Goal: Task Accomplishment & Management: Manage account settings

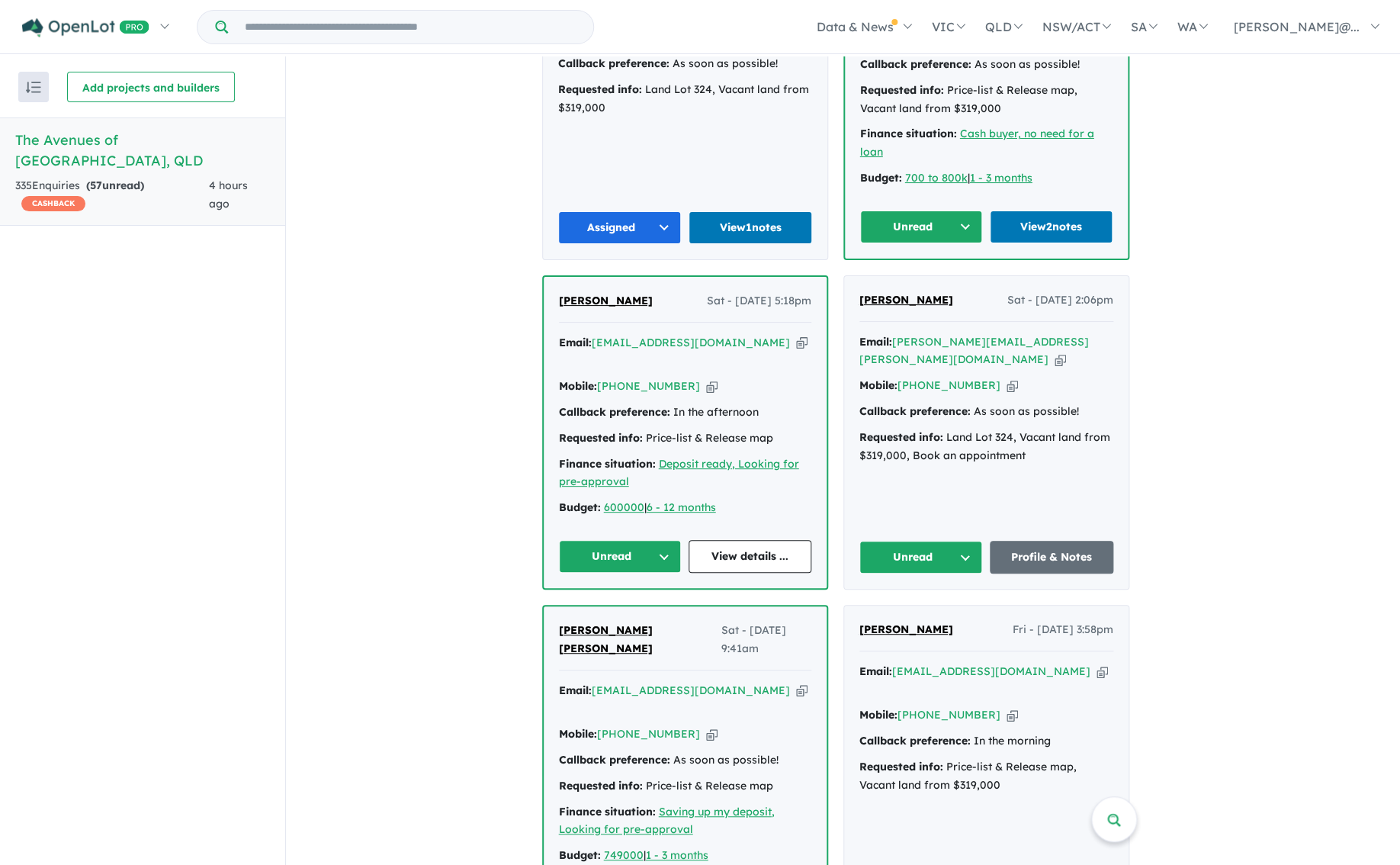
scroll to position [816, 0]
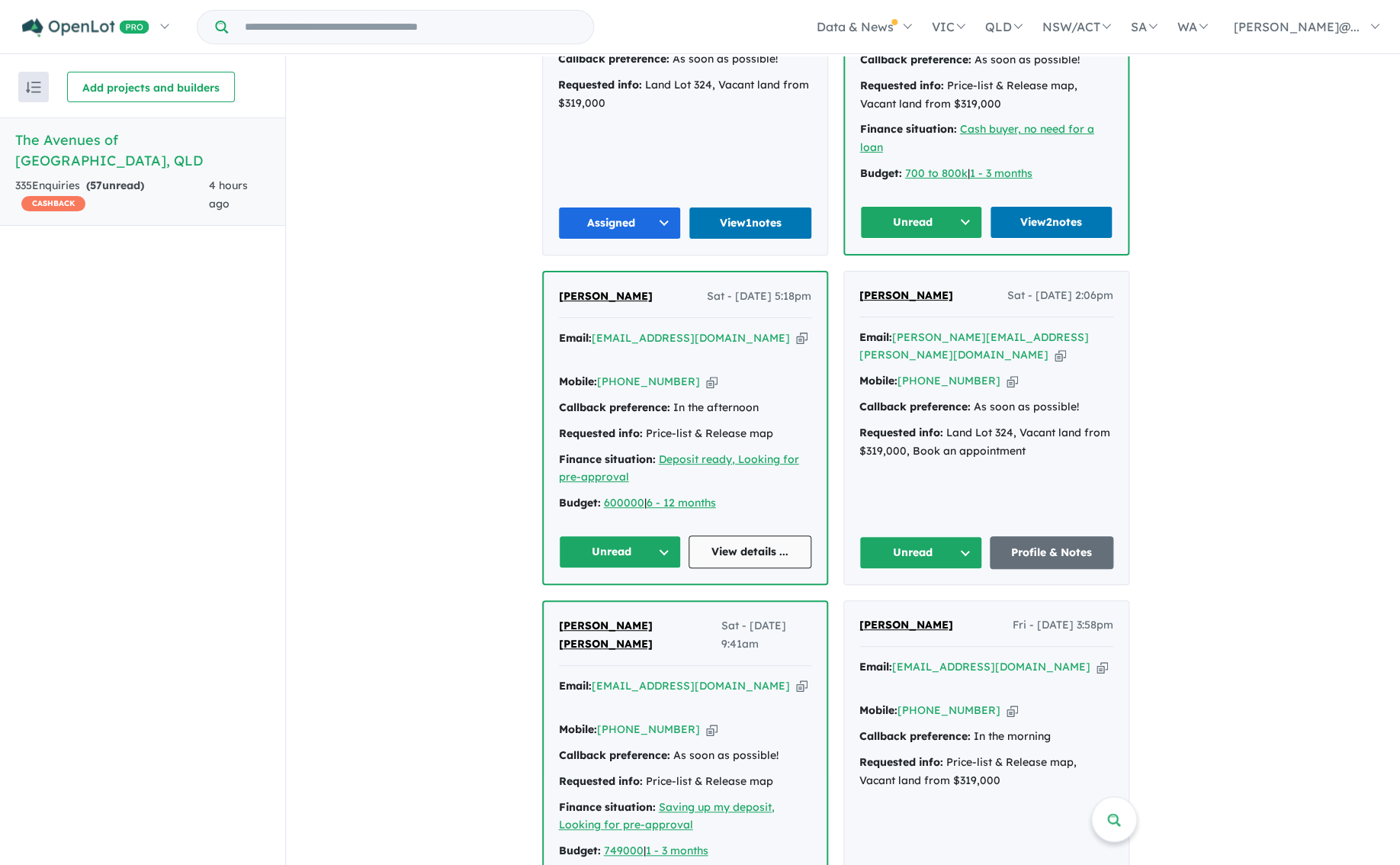
click at [742, 536] on link "View details ..." at bounding box center [750, 552] width 123 height 33
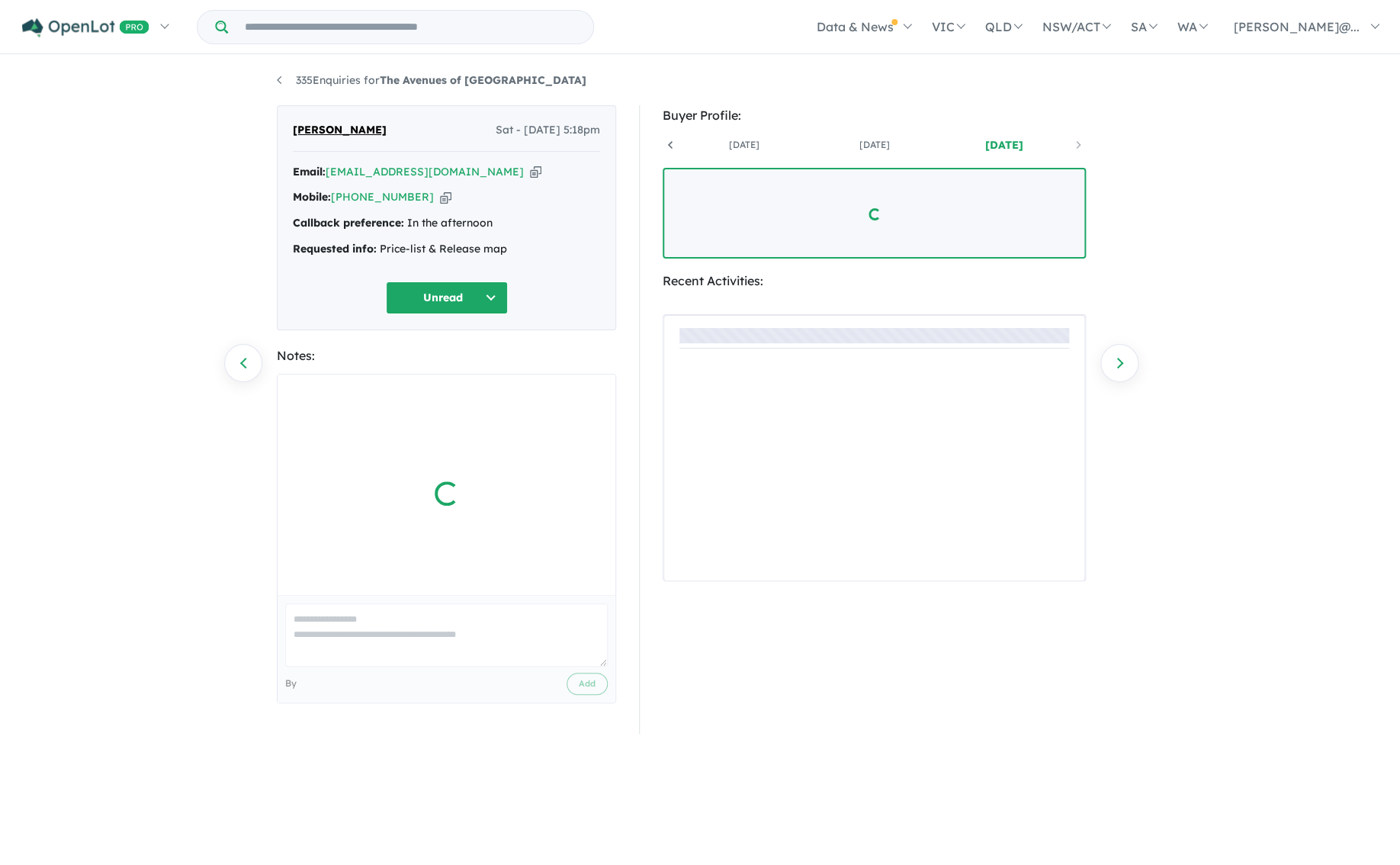
scroll to position [0, 113]
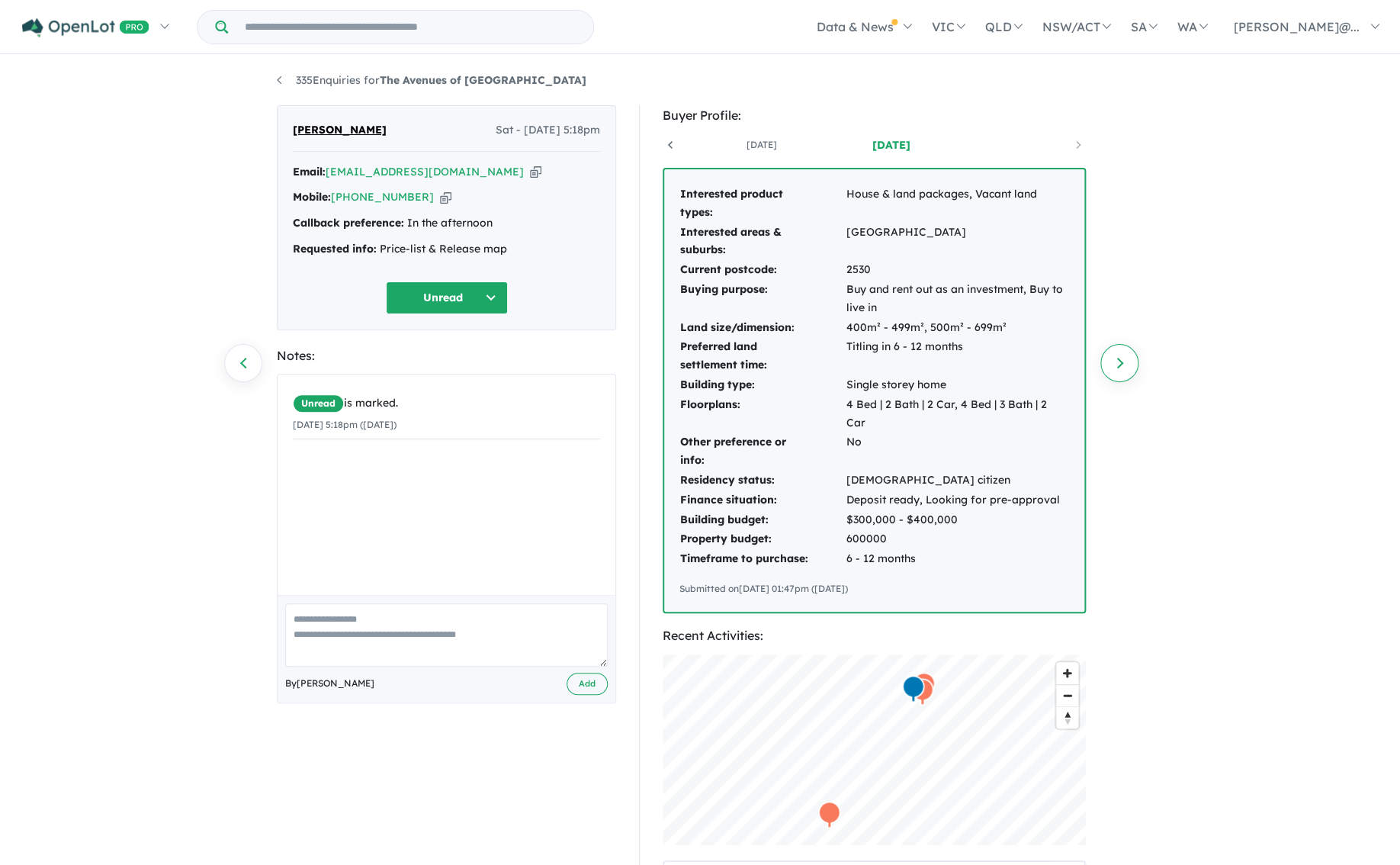
click at [1118, 360] on link "Next enquiry" at bounding box center [1119, 363] width 38 height 38
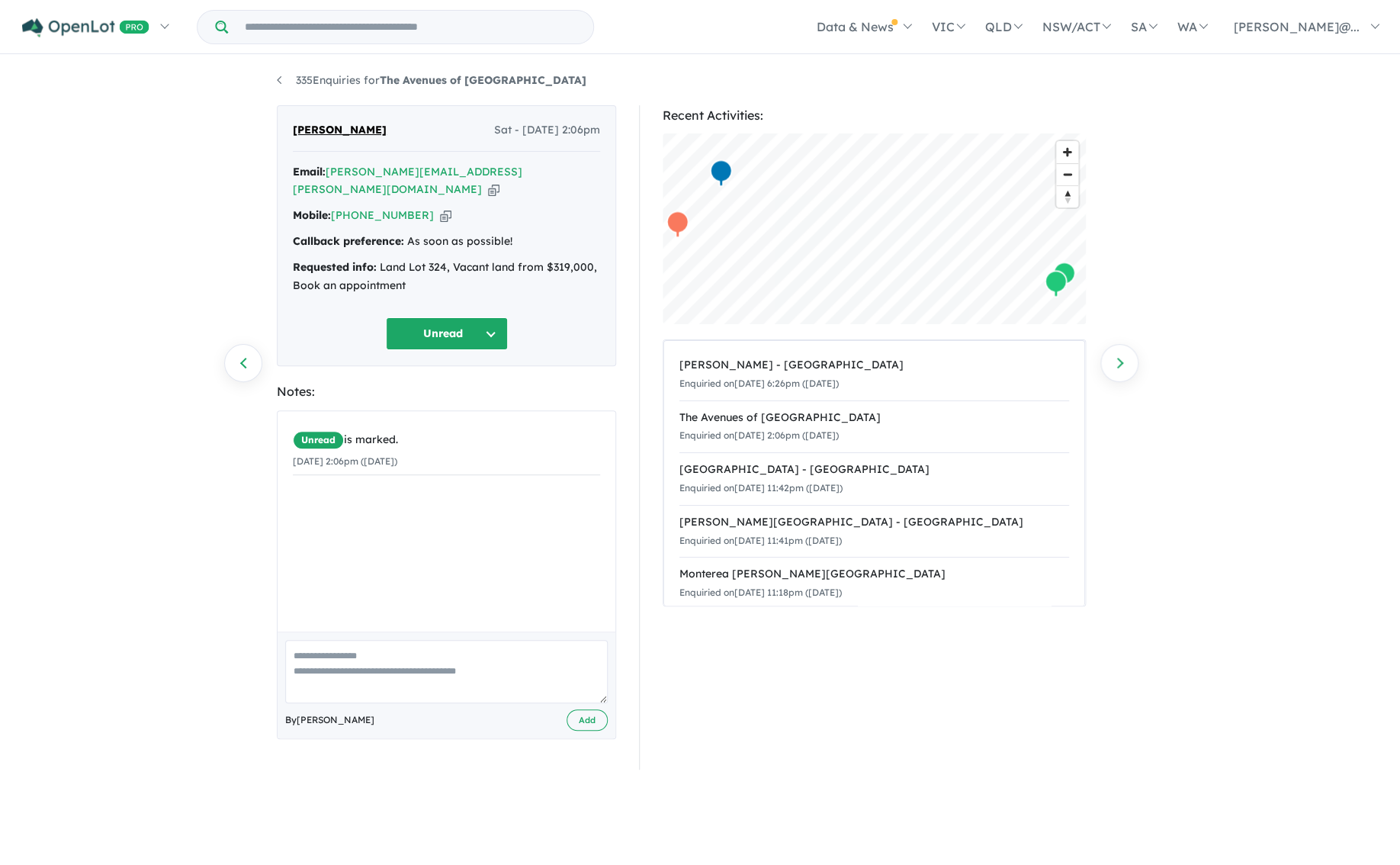
scroll to position [2, 0]
click at [1116, 358] on link "Next enquiry" at bounding box center [1119, 361] width 38 height 38
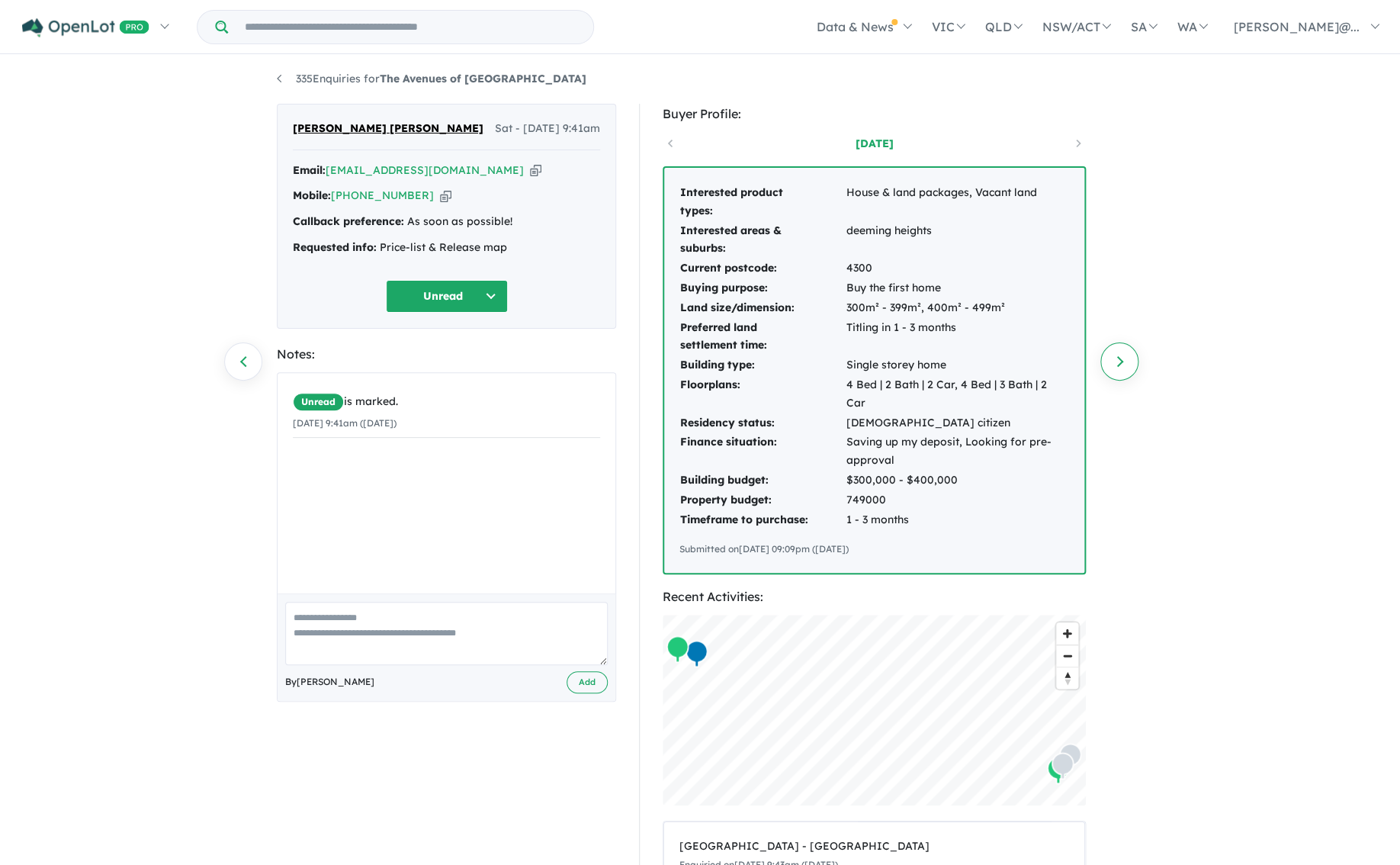
click at [1117, 358] on link "Next enquiry" at bounding box center [1119, 361] width 38 height 38
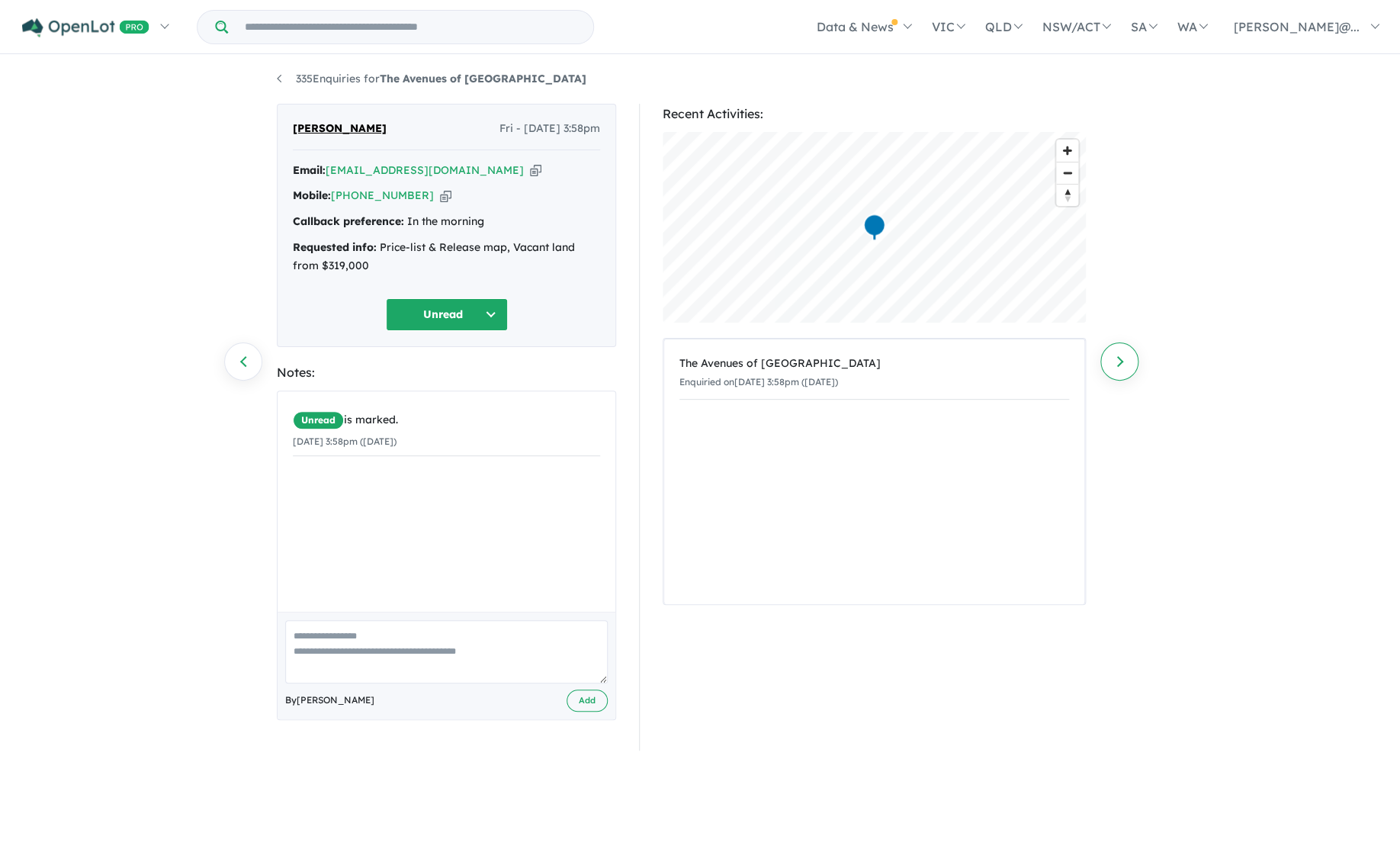
click at [1117, 358] on link "Next enquiry" at bounding box center [1119, 361] width 38 height 38
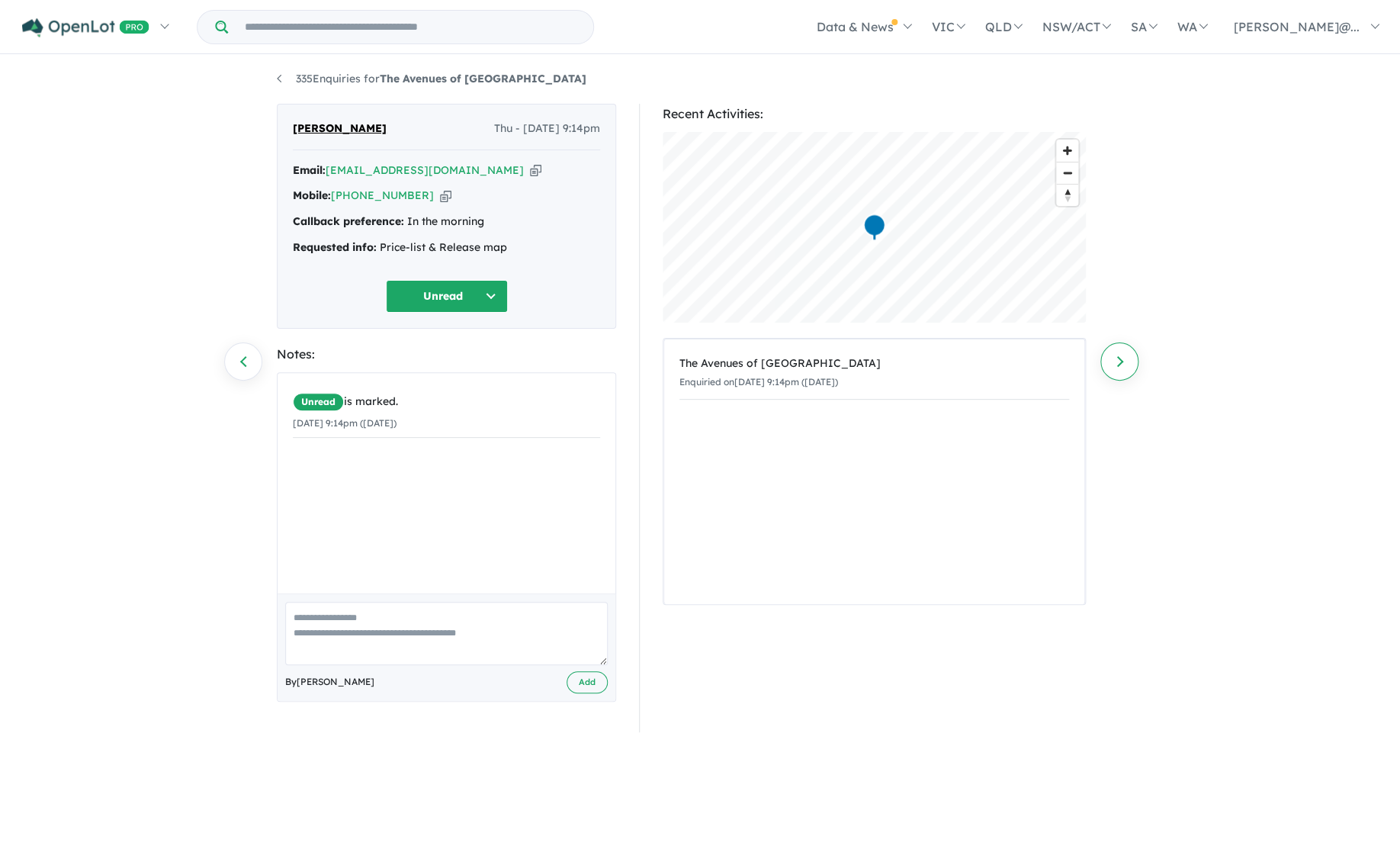
click at [1120, 359] on link "Next enquiry" at bounding box center [1119, 361] width 38 height 38
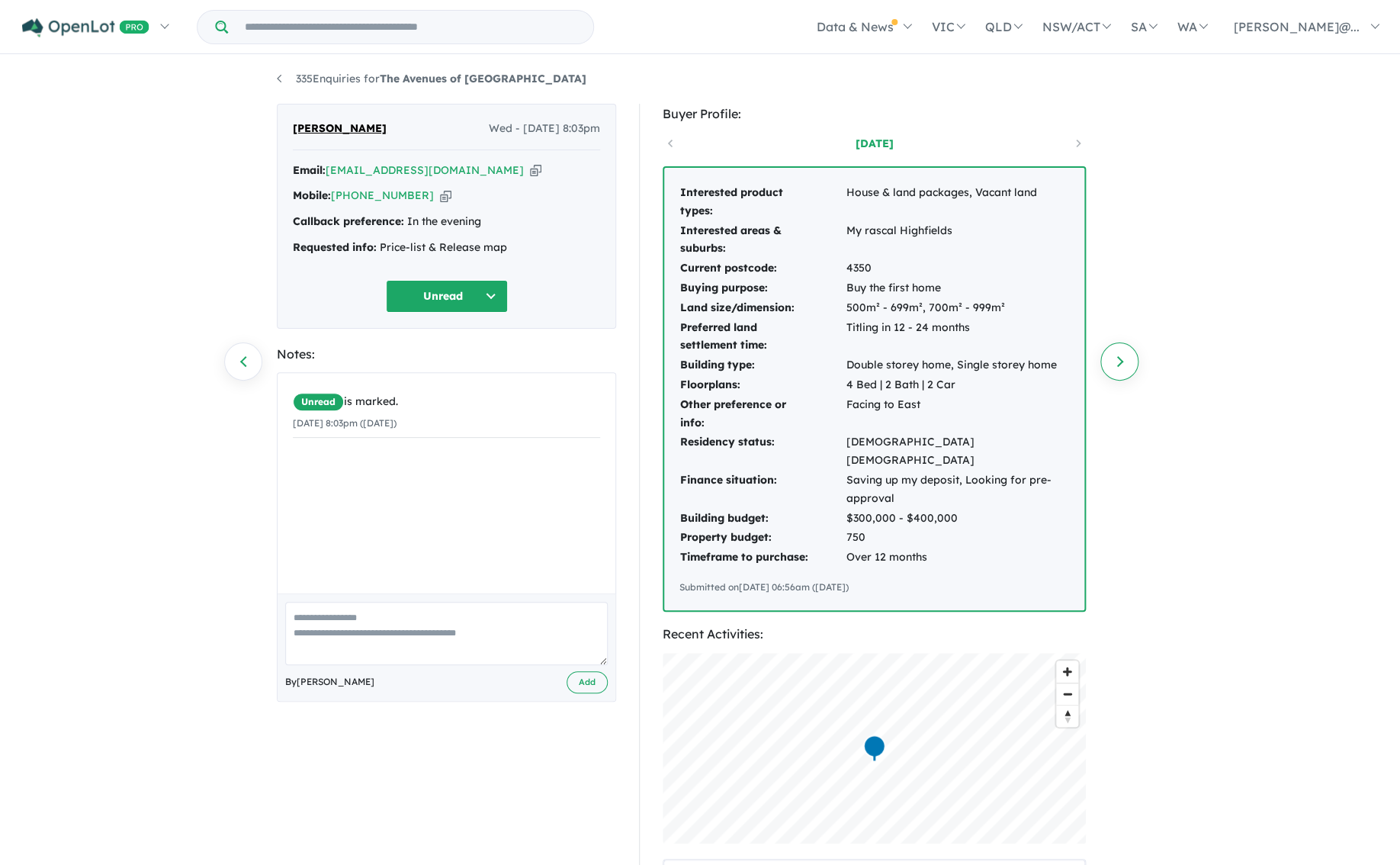
click at [1122, 363] on link "Next enquiry" at bounding box center [1119, 361] width 38 height 38
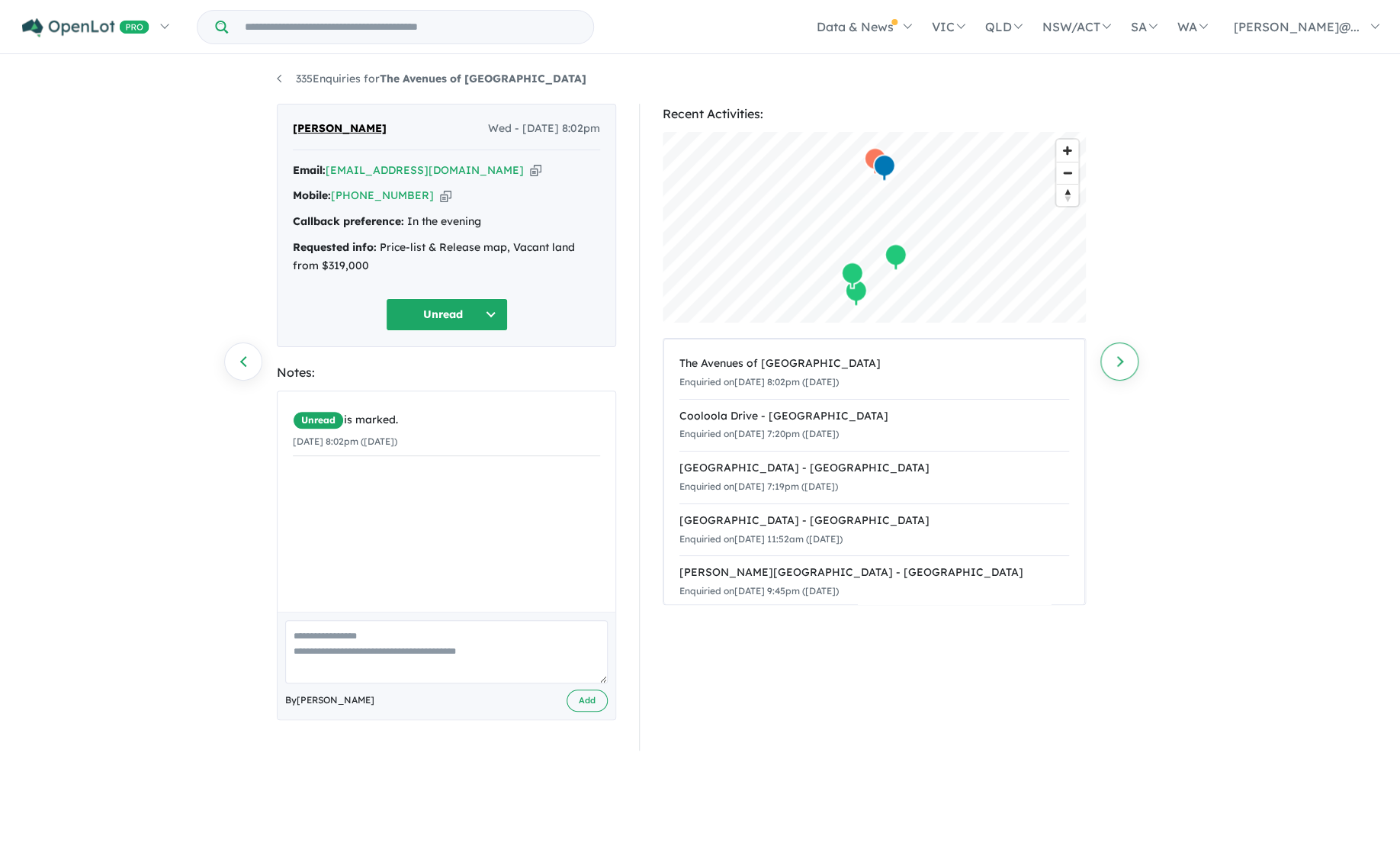
click at [1122, 363] on link "Next enquiry" at bounding box center [1119, 361] width 38 height 38
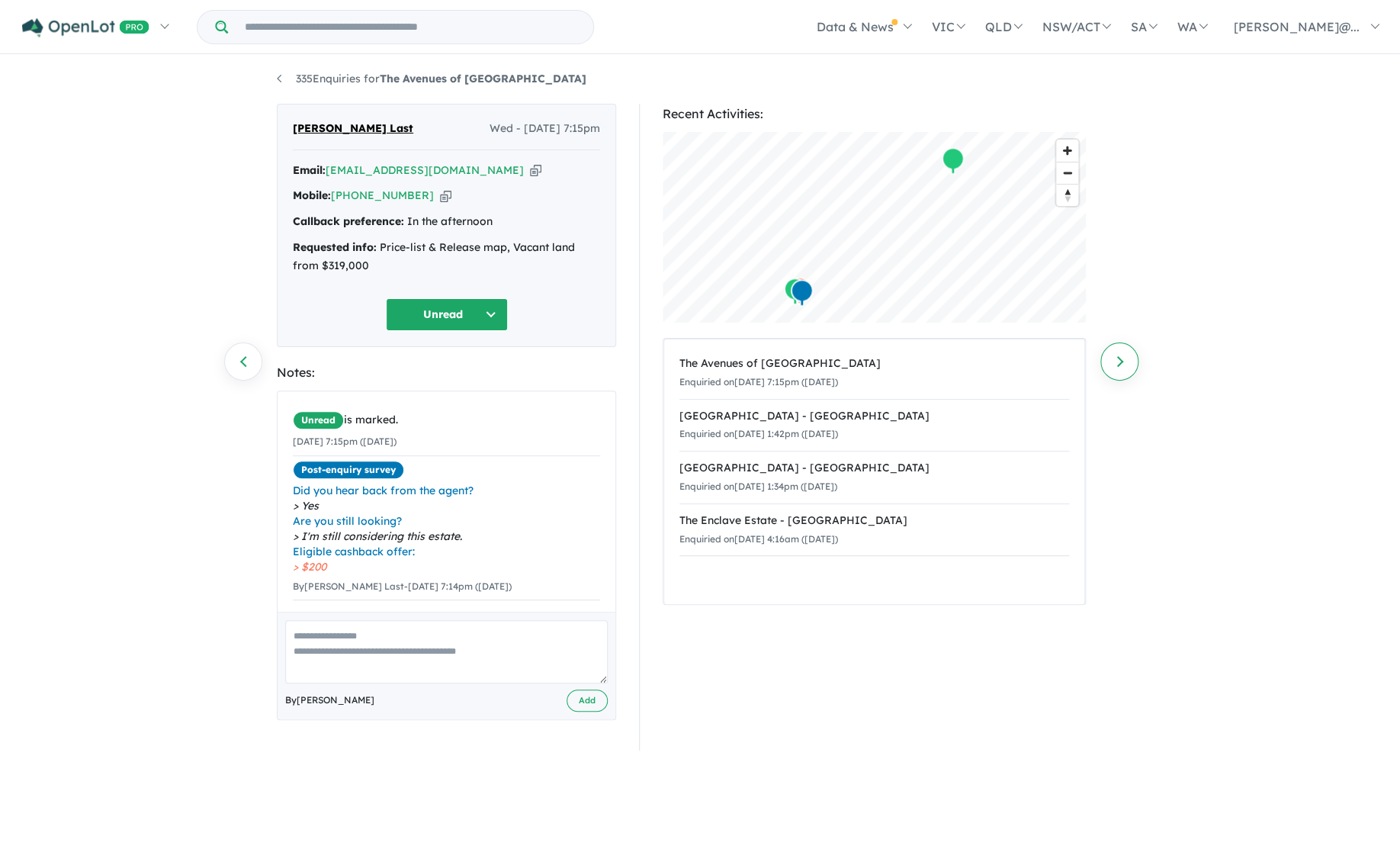
click at [1122, 363] on link "Next enquiry" at bounding box center [1119, 361] width 38 height 38
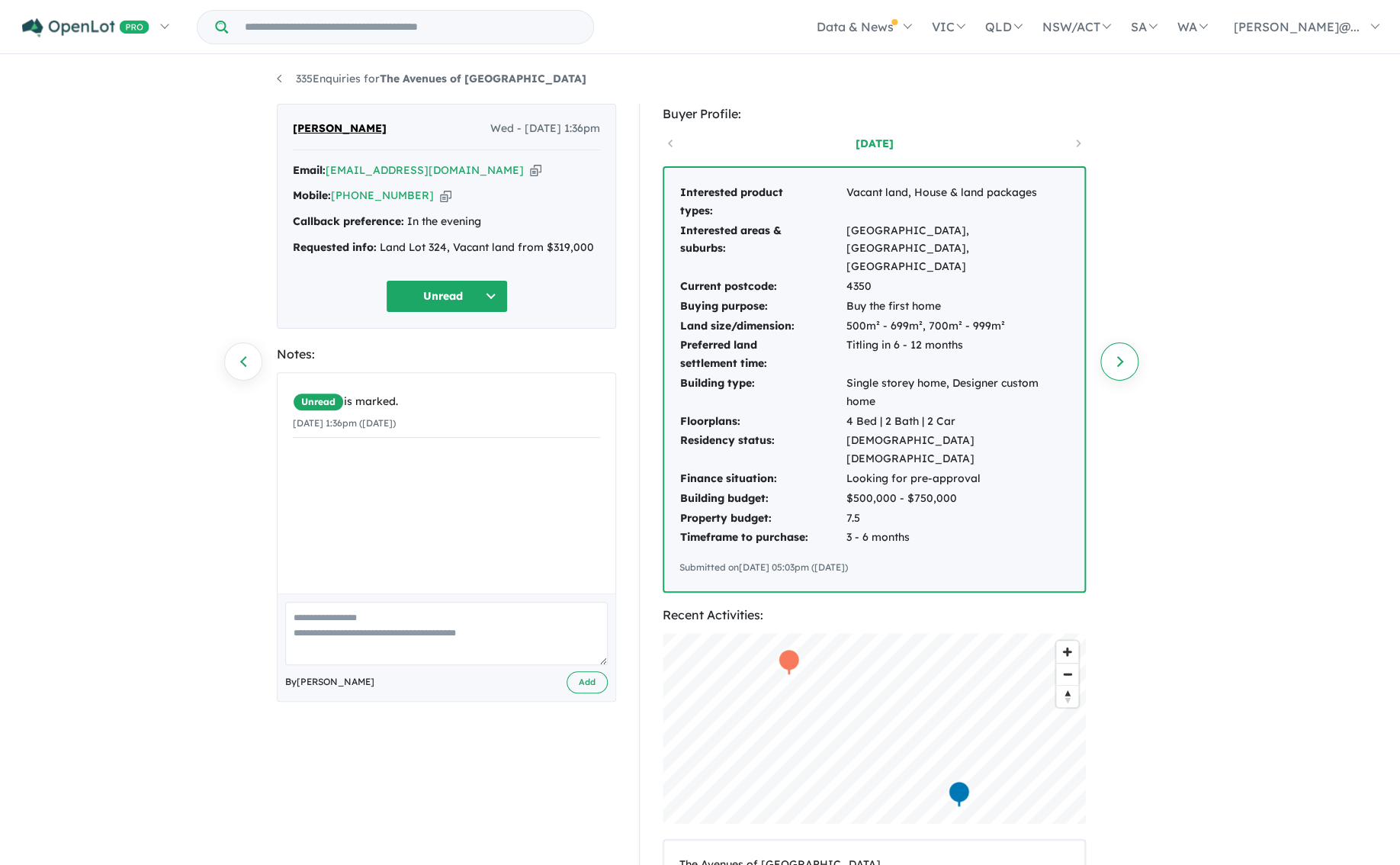
click at [1122, 366] on link "Next enquiry" at bounding box center [1119, 361] width 38 height 38
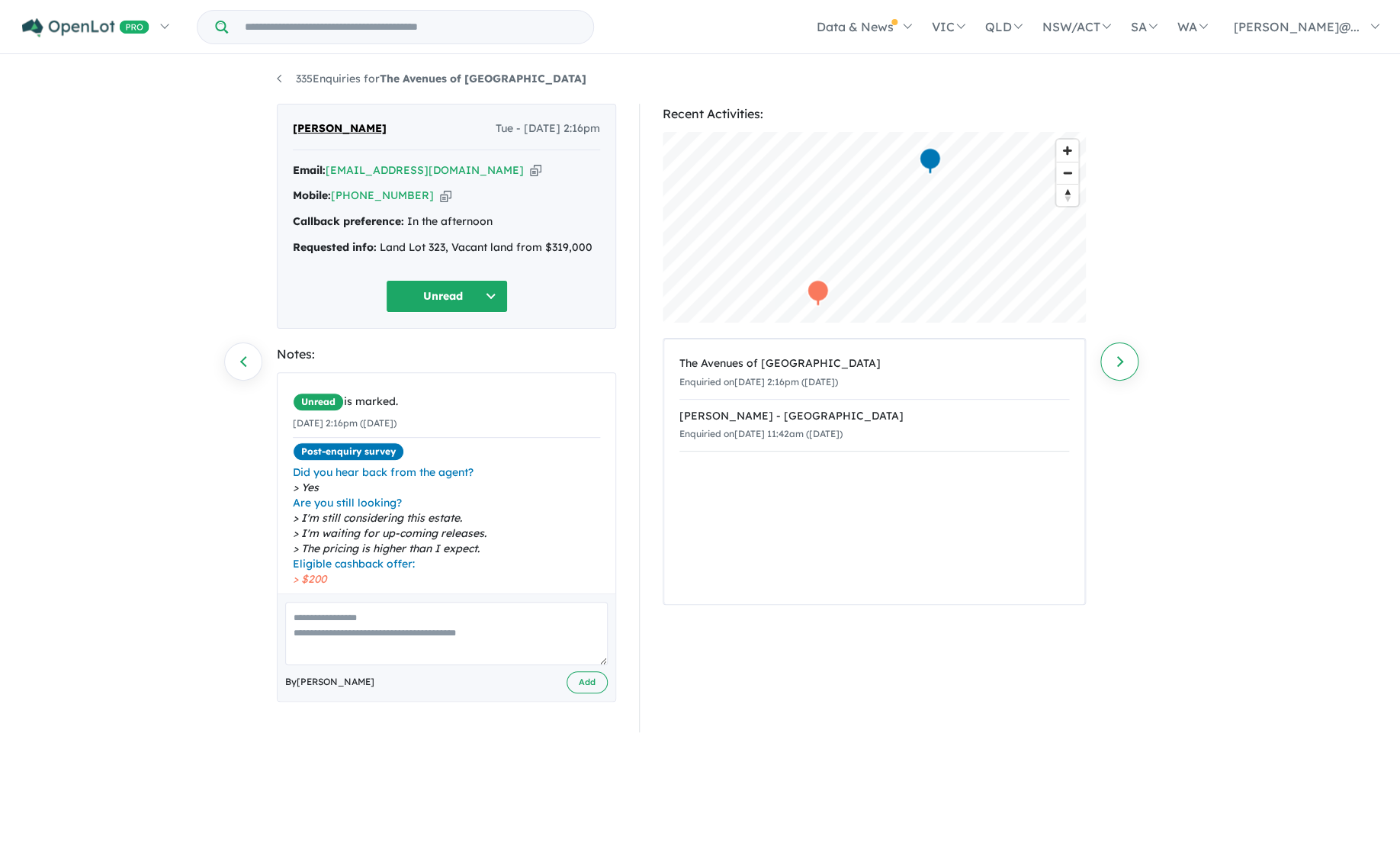
click at [1122, 366] on link "Next enquiry" at bounding box center [1119, 361] width 38 height 38
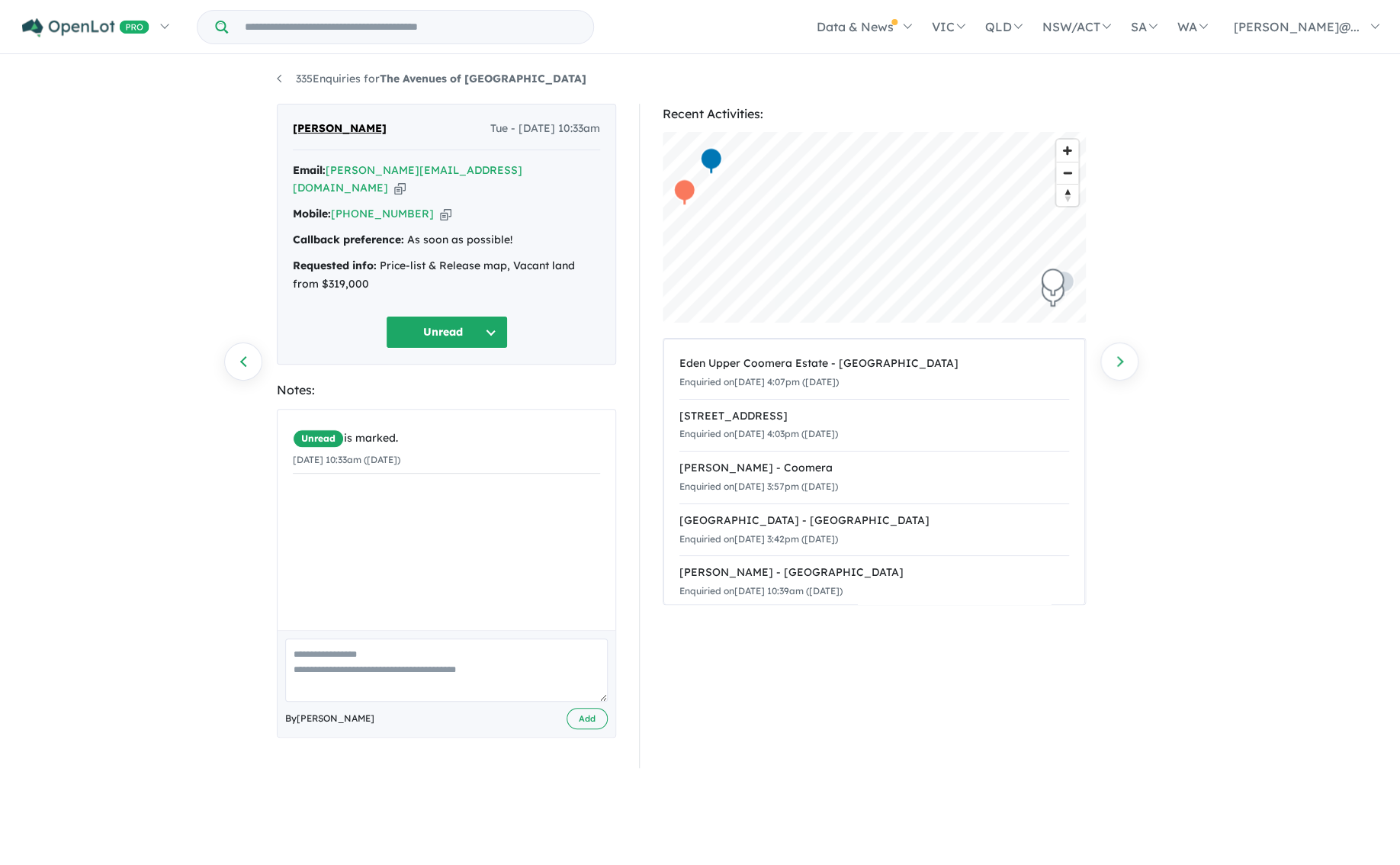
click at [1122, 366] on link "Next enquiry" at bounding box center [1119, 361] width 38 height 38
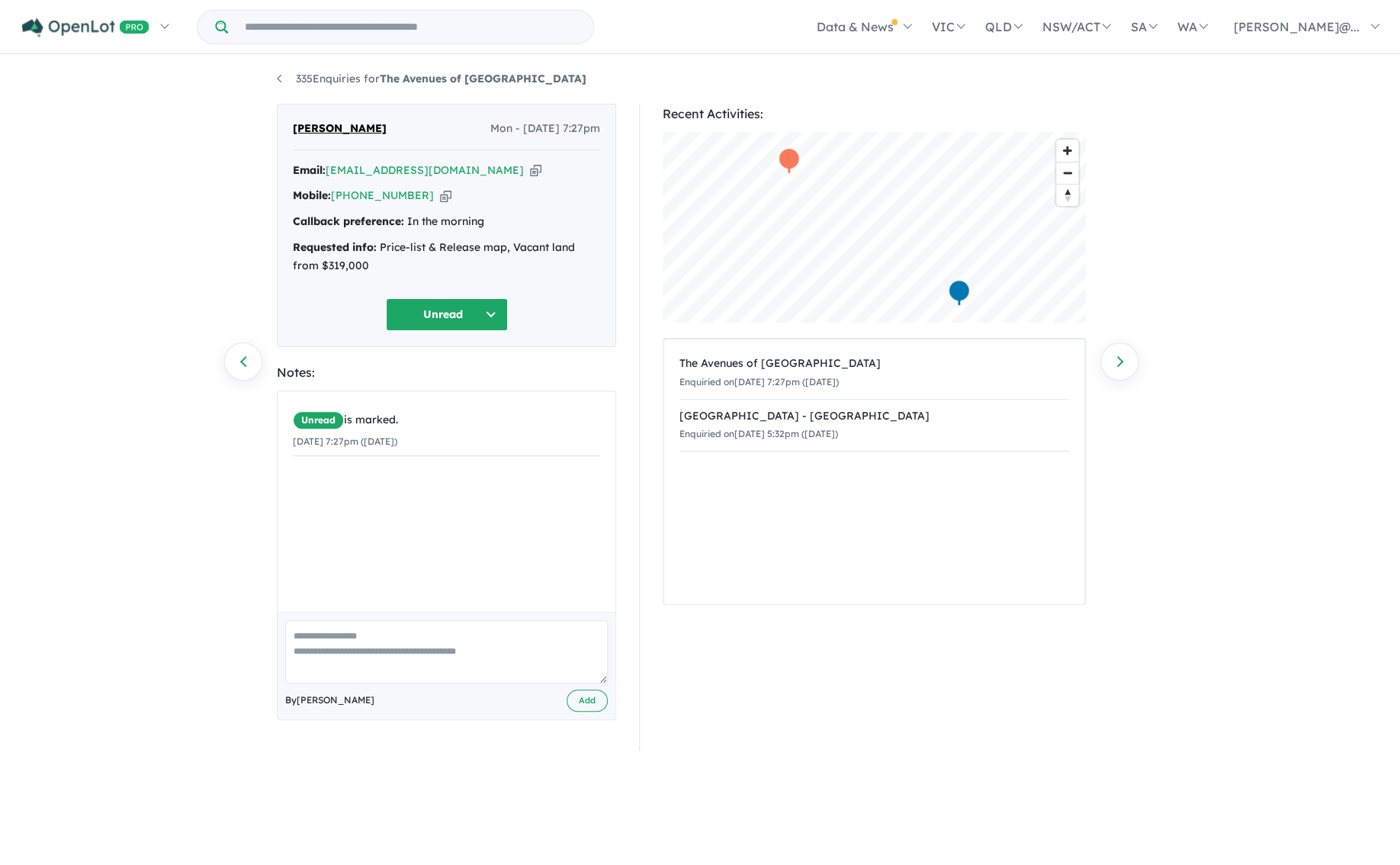
click at [1122, 366] on link "Next enquiry" at bounding box center [1119, 361] width 38 height 38
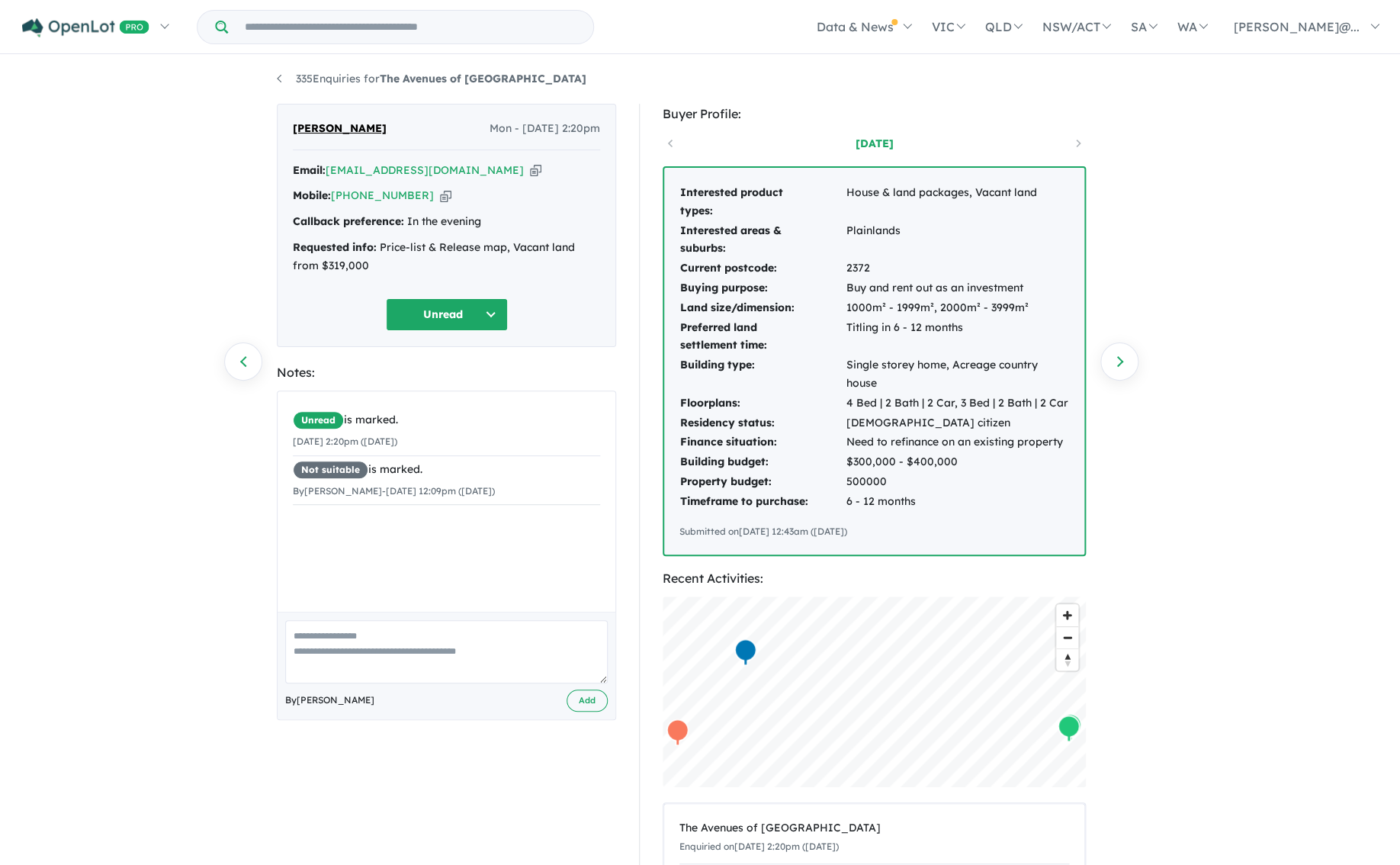
click at [1122, 366] on link "Next enquiry" at bounding box center [1119, 361] width 38 height 38
